Goal: Task Accomplishment & Management: Complete application form

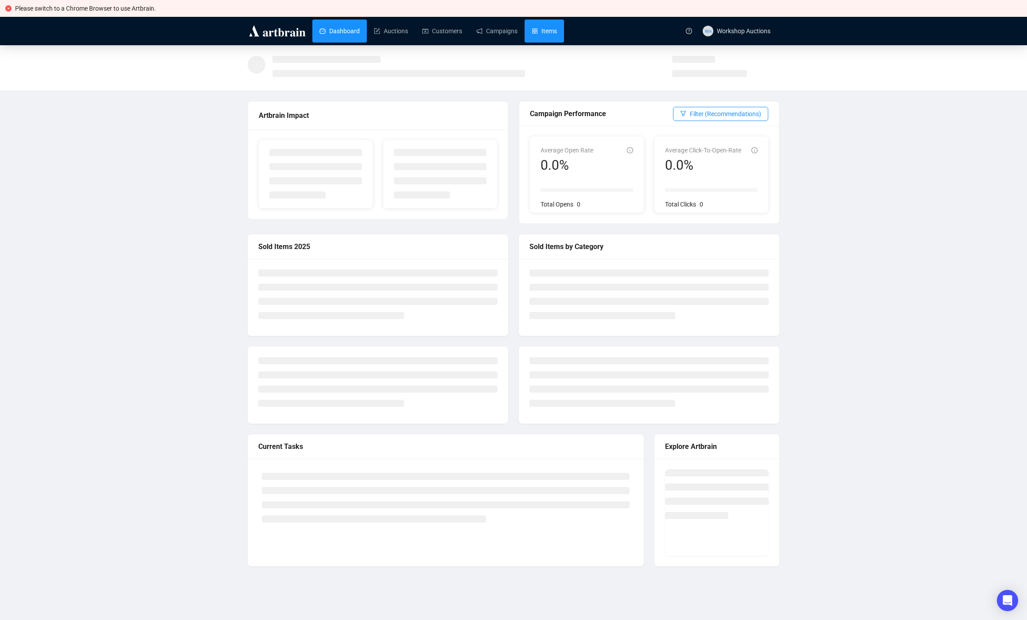
click at [548, 32] on link "Items" at bounding box center [544, 30] width 25 height 23
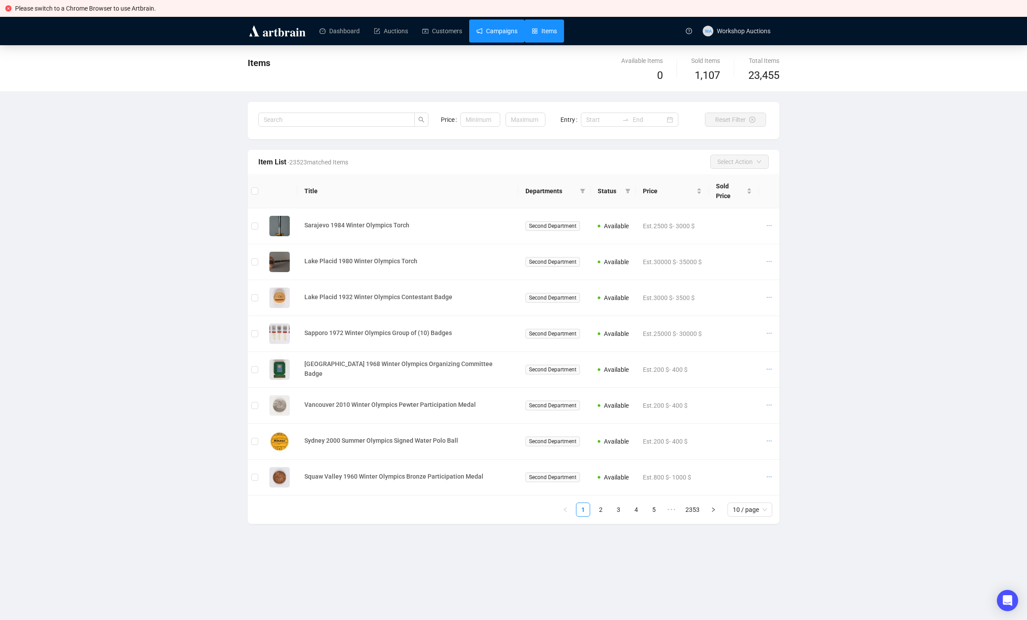
click at [486, 32] on link "Campaigns" at bounding box center [496, 30] width 41 height 23
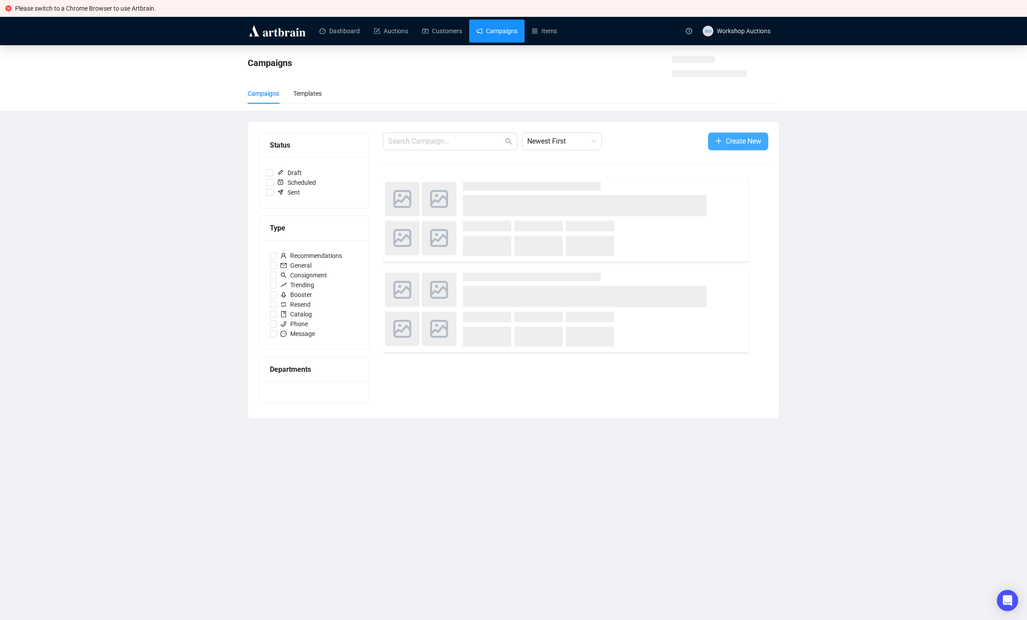
click at [737, 142] on span "Create New" at bounding box center [743, 141] width 35 height 11
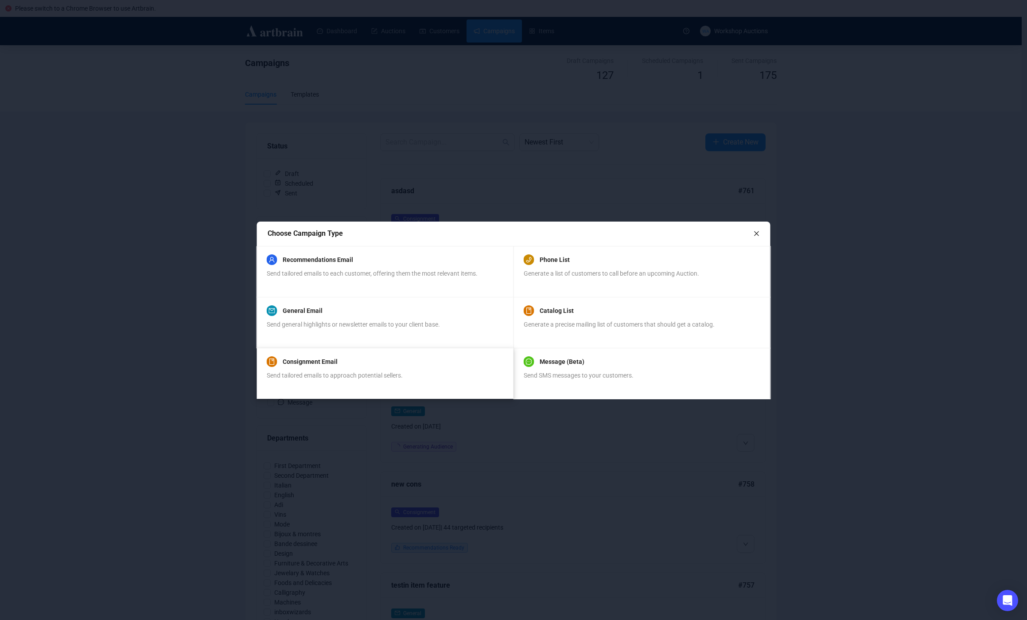
click at [412, 370] on div "Consignment Email Send tailored emails to approach potential sellers." at bounding box center [385, 373] width 236 height 30
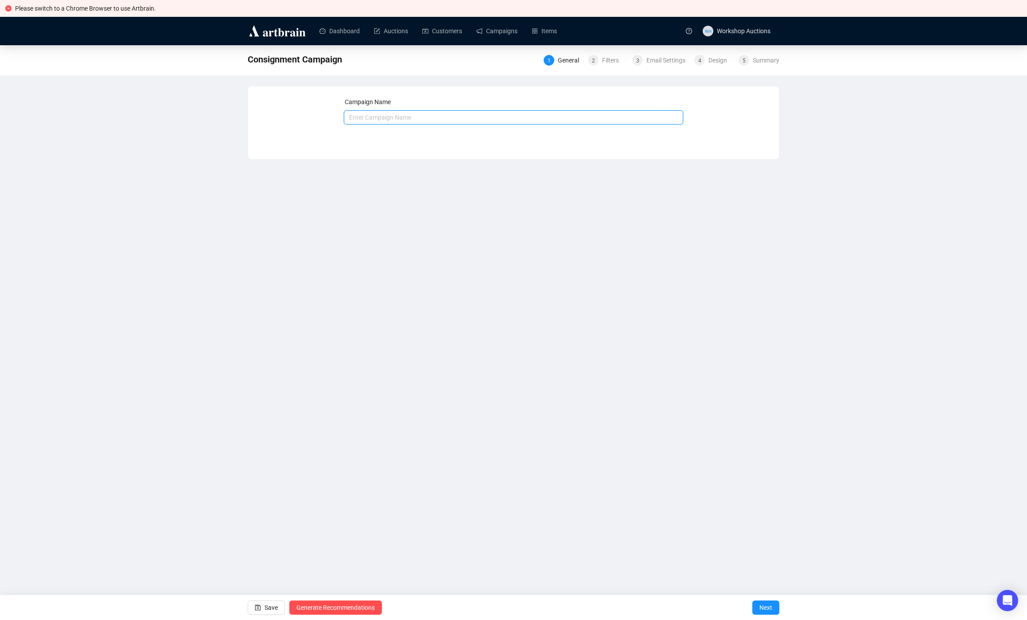
click at [453, 114] on input "text" at bounding box center [514, 117] width 340 height 14
type input "khjhiuhjk"
click at [783, 608] on div "Save Generate Recommendations Next" at bounding box center [513, 607] width 1027 height 25
click at [769, 607] on span "Next" at bounding box center [766, 607] width 13 height 25
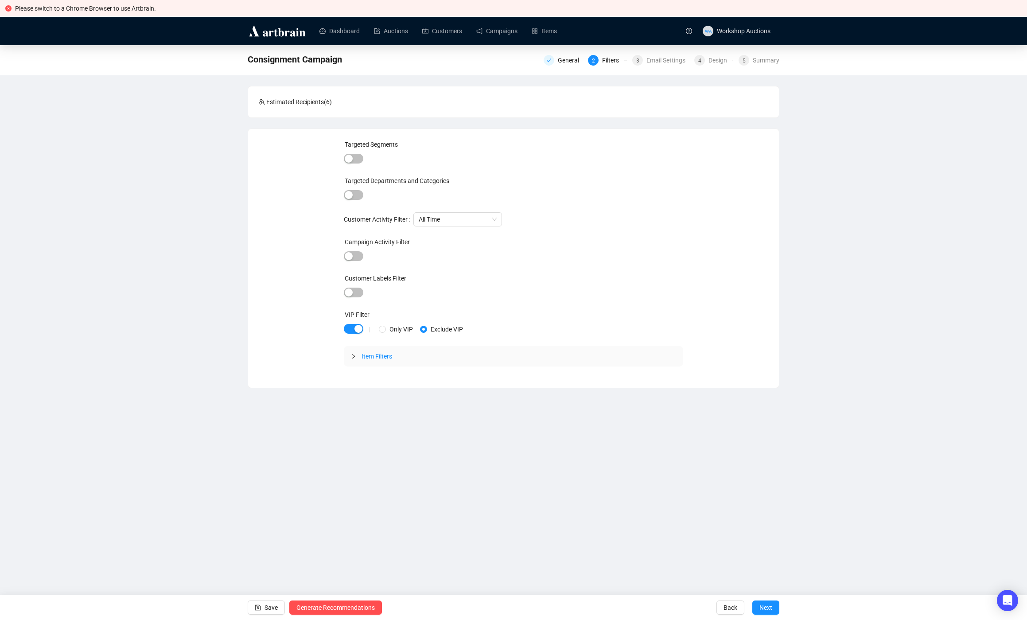
drag, startPoint x: 354, startPoint y: 106, endPoint x: 283, endPoint y: 106, distance: 70.5
click at [267, 108] on div "Estimated Recipients ( 6 )" at bounding box center [513, 101] width 531 height 31
drag, startPoint x: 310, startPoint y: 102, endPoint x: 255, endPoint y: 103, distance: 55.0
click at [256, 102] on div "Estimated Recipients ( 6 )" at bounding box center [513, 101] width 531 height 31
click at [775, 62] on div "Summary" at bounding box center [766, 60] width 27 height 11
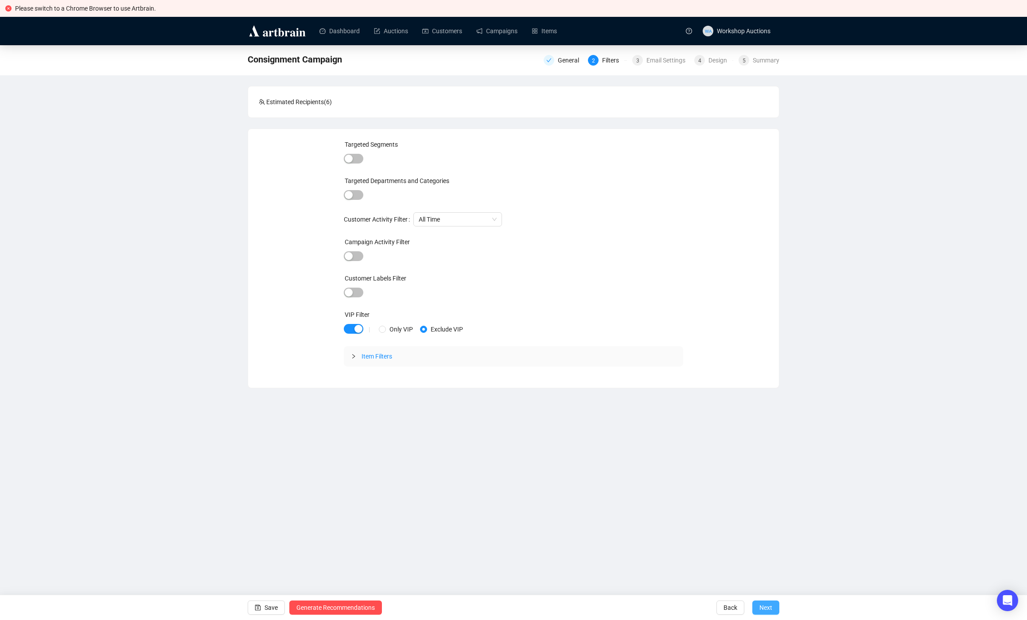
click at [770, 617] on span "Next" at bounding box center [766, 607] width 13 height 25
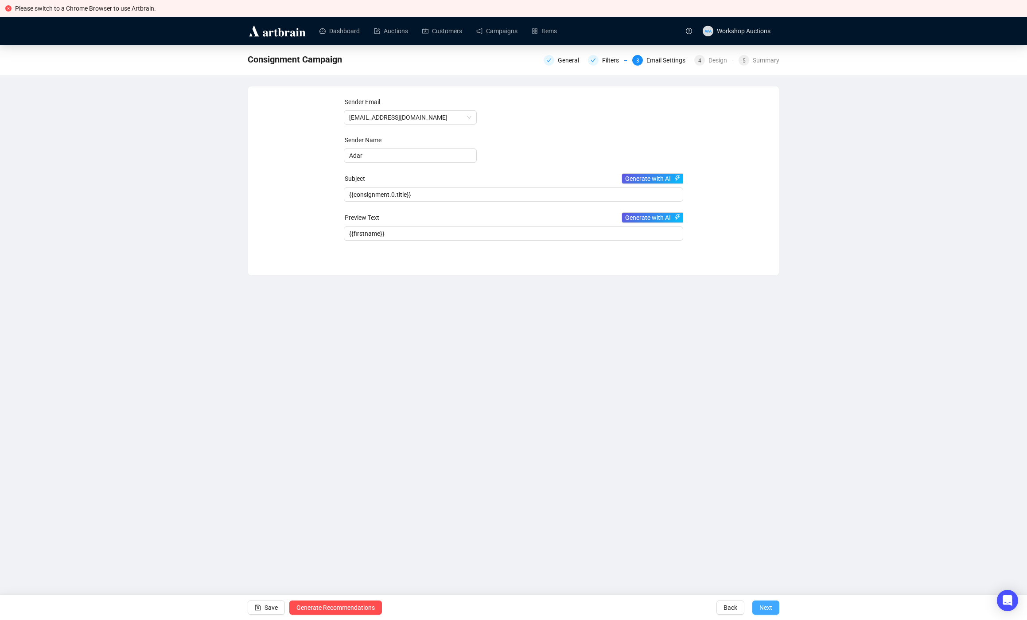
click at [770, 616] on span "Next" at bounding box center [766, 607] width 13 height 25
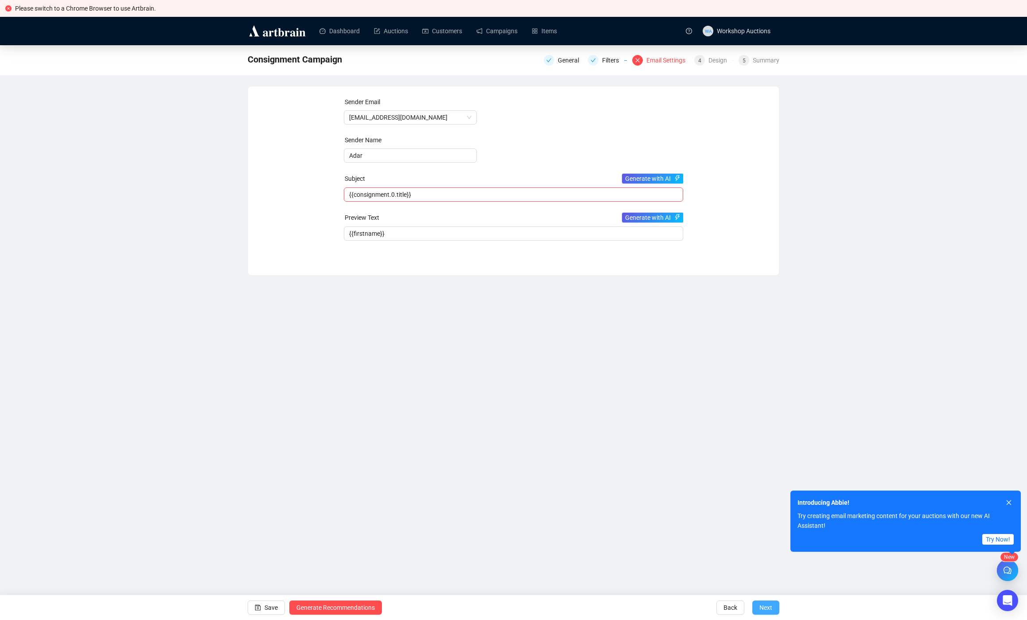
click at [770, 616] on span "Next" at bounding box center [766, 607] width 13 height 25
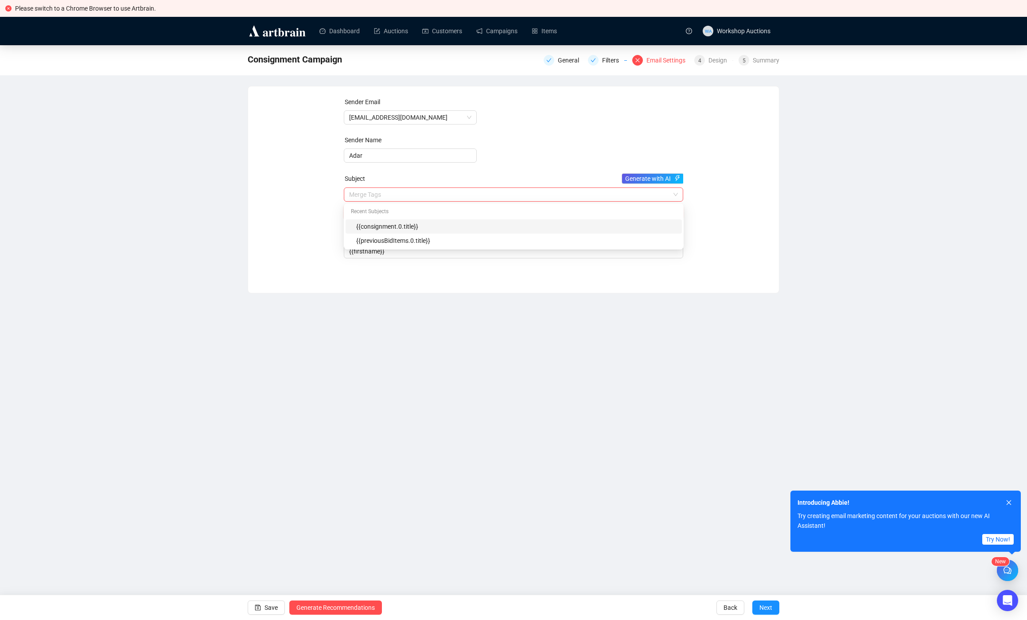
drag, startPoint x: 451, startPoint y: 198, endPoint x: 398, endPoint y: 215, distance: 55.4
click at [349, 207] on input "{{consignment.0.title}}" at bounding box center [513, 212] width 329 height 10
click at [439, 259] on div "{{previousBidItems.0.title}}" at bounding box center [516, 258] width 320 height 10
type input "{{previousBidItems.0.title}}"
click at [765, 606] on span "Next" at bounding box center [766, 607] width 13 height 25
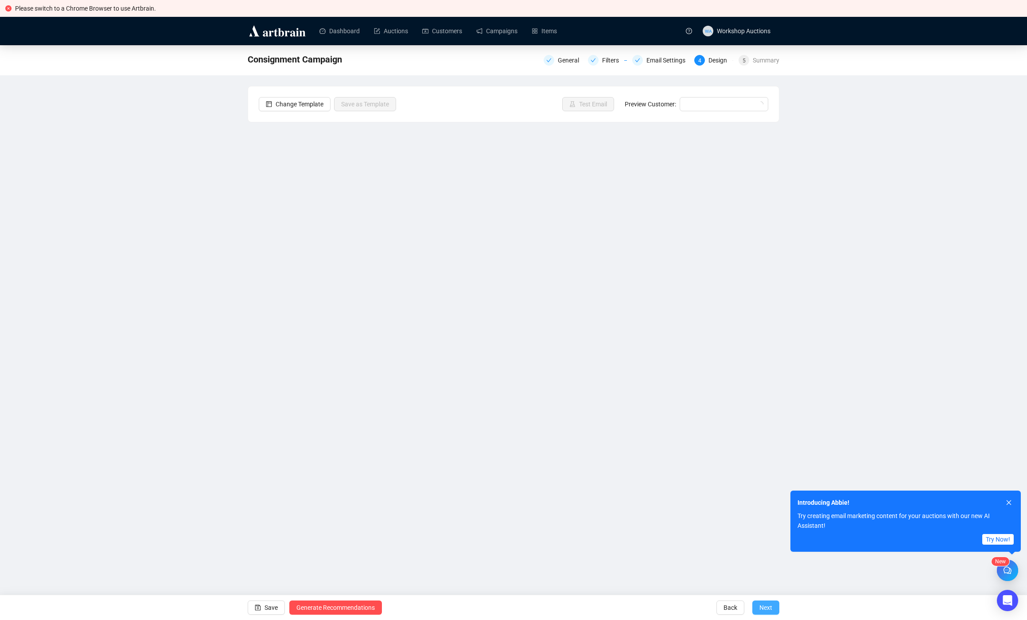
click at [765, 607] on span "Next" at bounding box center [766, 607] width 13 height 25
click at [767, 604] on span "Next" at bounding box center [766, 607] width 13 height 25
click at [772, 610] on span "Next" at bounding box center [766, 607] width 13 height 25
